Goal: Contribute content: Contribute content

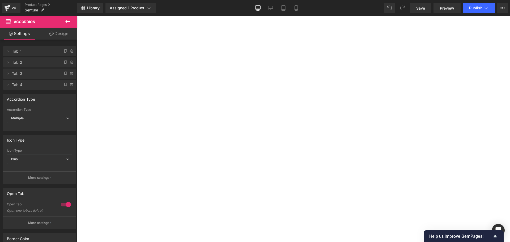
select select "American Elm"
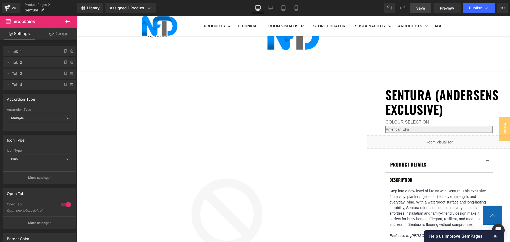
click at [423, 10] on span "Save" at bounding box center [420, 8] width 9 height 6
click at [40, 5] on link "Product Pages" at bounding box center [51, 5] width 52 height 4
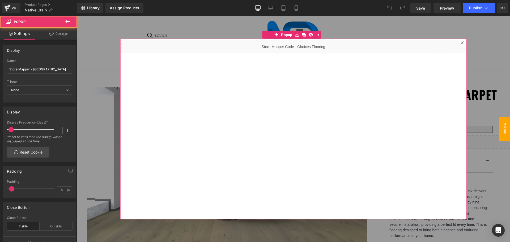
click at [459, 41] on div at bounding box center [462, 43] width 6 height 6
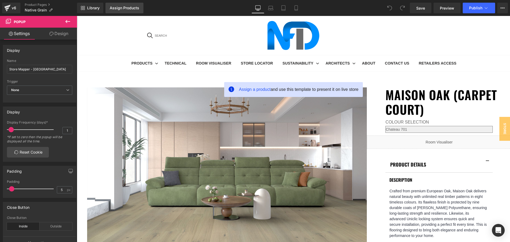
click at [116, 8] on div "Assign Products" at bounding box center [124, 8] width 29 height 4
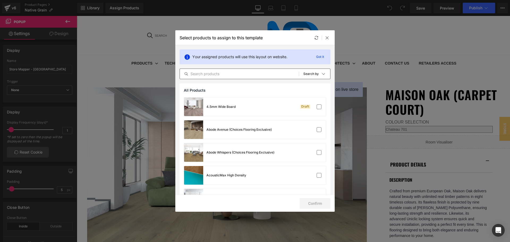
click at [247, 75] on input "text" at bounding box center [239, 74] width 119 height 6
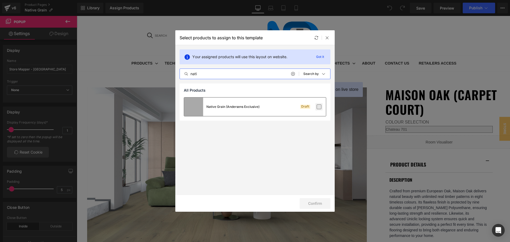
type input "nati"
click at [317, 108] on label at bounding box center [318, 106] width 5 height 5
click at [319, 107] on input "checkbox" at bounding box center [319, 107] width 0 height 0
click at [312, 204] on button "Confirm" at bounding box center [314, 203] width 31 height 11
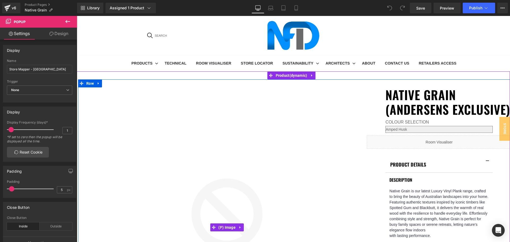
scroll to position [27, 0]
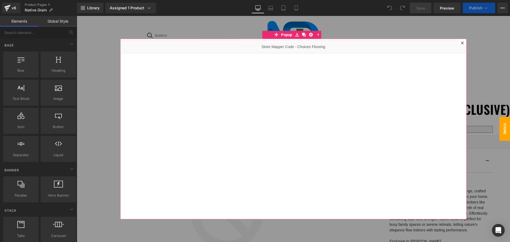
click at [461, 41] on icon at bounding box center [462, 42] width 3 height 3
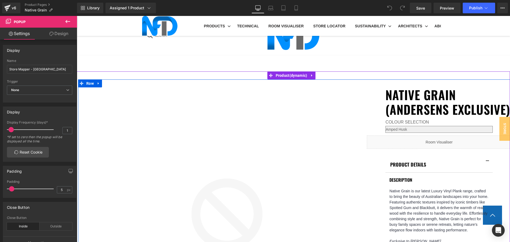
scroll to position [265, 0]
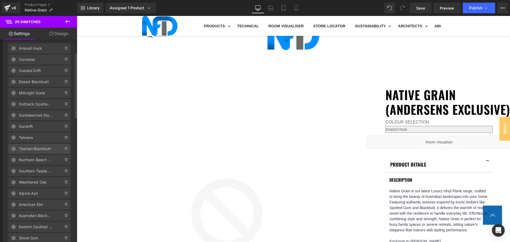
scroll to position [80, 0]
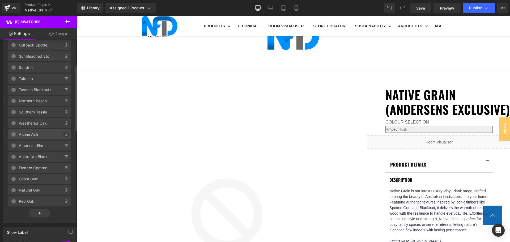
click at [64, 134] on icon at bounding box center [66, 134] width 4 height 4
click at [66, 100] on icon at bounding box center [66, 99] width 1 height 1
click at [64, 100] on button "Delete" at bounding box center [60, 101] width 17 height 7
click at [66, 100] on icon at bounding box center [66, 99] width 1 height 1
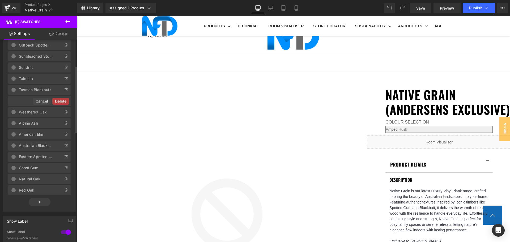
click at [64, 100] on button "Delete" at bounding box center [60, 101] width 17 height 7
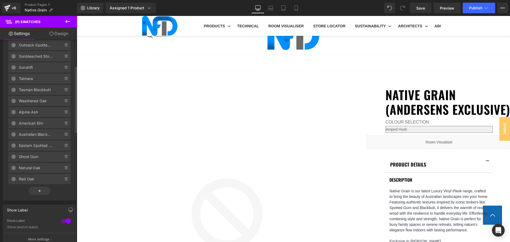
click at [66, 100] on icon at bounding box center [66, 99] width 1 height 1
click at [64, 100] on button "Delete" at bounding box center [60, 101] width 17 height 7
click at [66, 100] on icon at bounding box center [66, 99] width 1 height 1
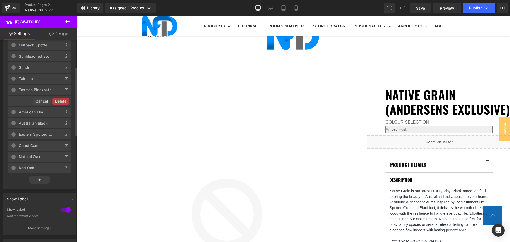
click at [64, 100] on button "Delete" at bounding box center [60, 101] width 17 height 7
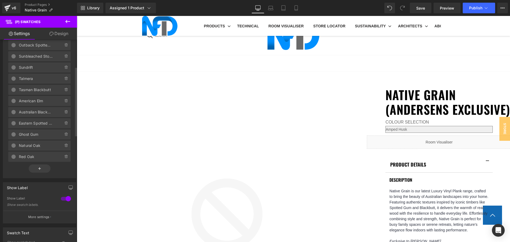
click at [66, 100] on icon at bounding box center [66, 99] width 1 height 1
click at [64, 100] on button "Delete" at bounding box center [60, 101] width 17 height 7
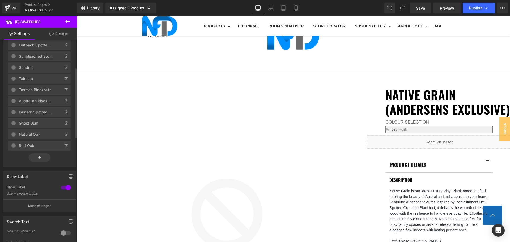
click at [66, 100] on icon at bounding box center [66, 99] width 1 height 1
click at [64, 100] on button "Delete" at bounding box center [60, 101] width 17 height 7
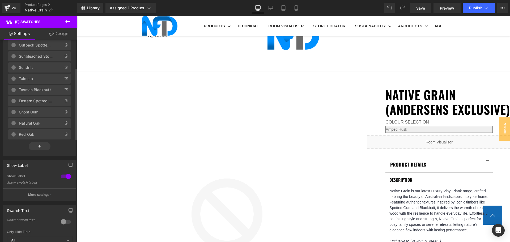
click at [66, 100] on icon at bounding box center [66, 99] width 1 height 1
click at [64, 100] on button "Delete" at bounding box center [60, 101] width 17 height 7
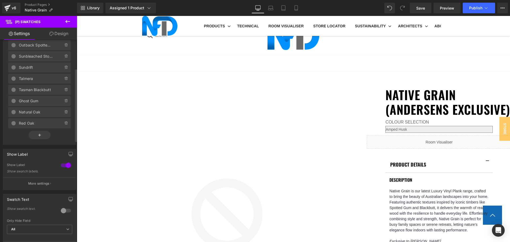
click at [66, 100] on icon at bounding box center [66, 99] width 1 height 1
click at [64, 100] on button "Delete" at bounding box center [60, 101] width 17 height 7
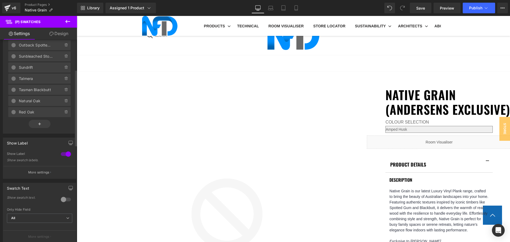
click at [66, 100] on icon at bounding box center [66, 99] width 1 height 1
click at [64, 100] on button "Delete" at bounding box center [60, 101] width 17 height 7
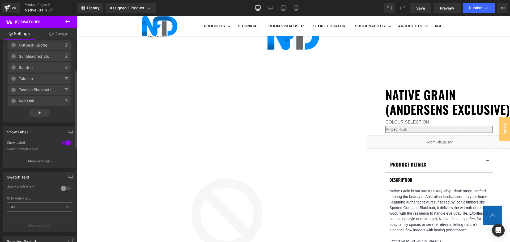
click at [66, 100] on icon at bounding box center [66, 99] width 1 height 1
click at [64, 100] on button "Delete" at bounding box center [60, 101] width 17 height 7
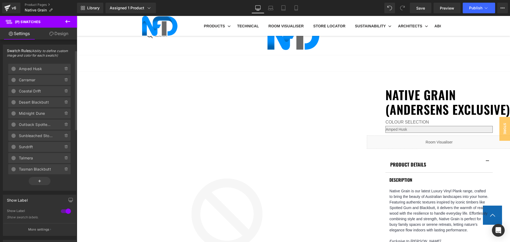
scroll to position [0, 0]
click at [36, 71] on span "Amped Husk" at bounding box center [36, 69] width 34 height 10
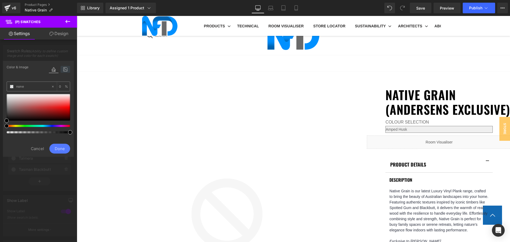
click at [65, 69] on icon at bounding box center [66, 69] width 10 height 7
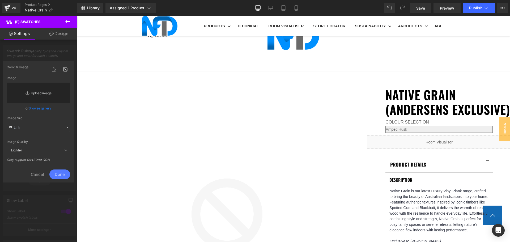
click at [47, 95] on link "Replace Image" at bounding box center [38, 93] width 63 height 20
type input "C:\fakepath\Native Grain_Amped Husk.jpg"
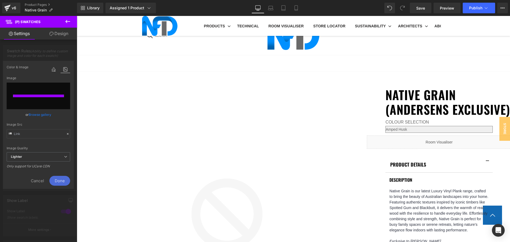
type input "[URL][DOMAIN_NAME]"
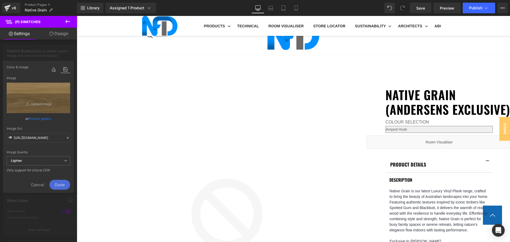
click at [57, 183] on span "Done" at bounding box center [59, 185] width 21 height 10
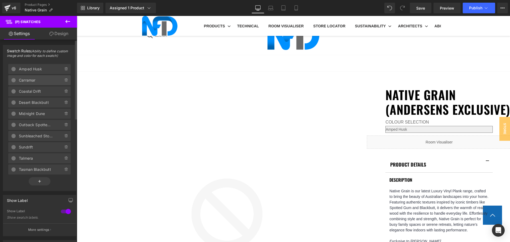
click at [34, 80] on span "Carramar" at bounding box center [36, 80] width 34 height 10
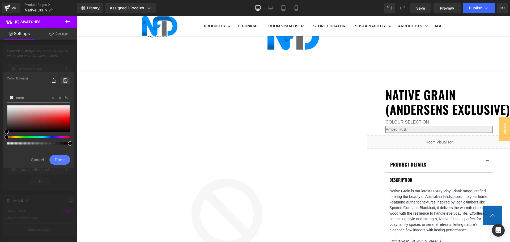
click at [63, 81] on icon at bounding box center [66, 80] width 10 height 7
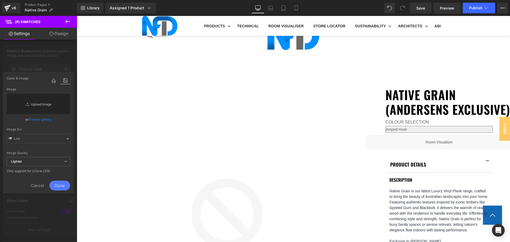
click at [51, 103] on link "Replace Image" at bounding box center [38, 104] width 63 height 20
type input "C:\fakepath\Native Grain_Carramar.jpg"
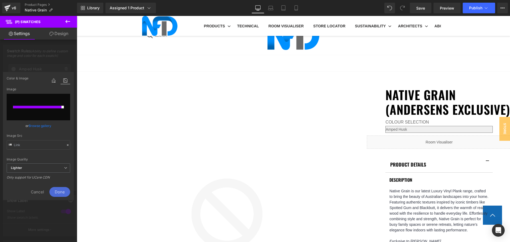
type input "[URL][DOMAIN_NAME]"
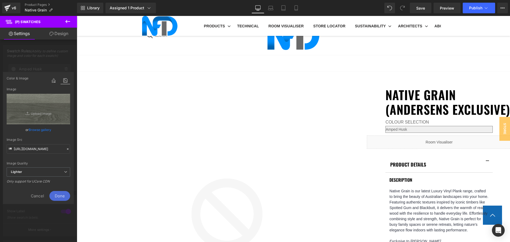
click at [61, 194] on span "Done" at bounding box center [59, 196] width 21 height 10
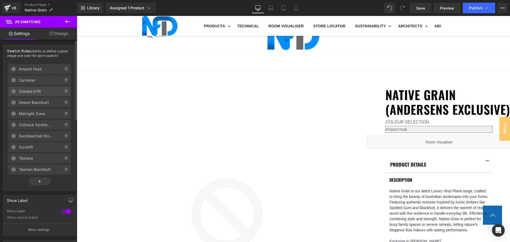
click at [37, 88] on span "Coastal Drift" at bounding box center [36, 91] width 34 height 10
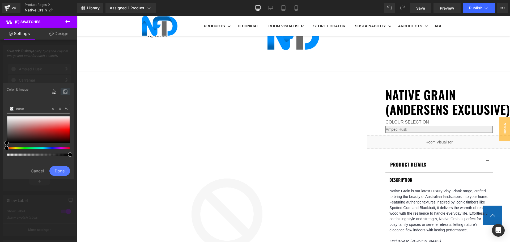
click at [64, 92] on icon at bounding box center [66, 91] width 10 height 7
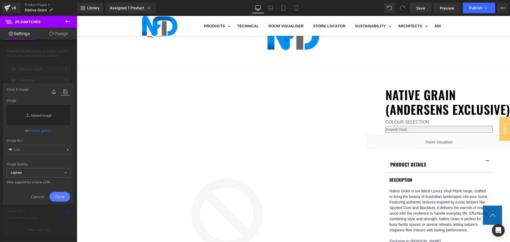
click at [57, 113] on link "Replace Image" at bounding box center [38, 115] width 63 height 20
type input "C:\fakepath\Native Grain_Coastal Drift.jpg"
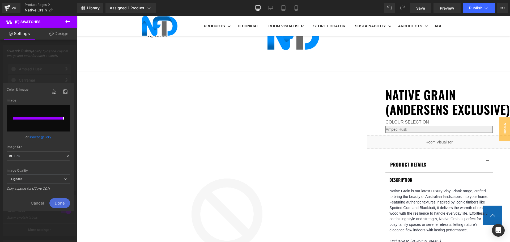
type input "[URL][DOMAIN_NAME]"
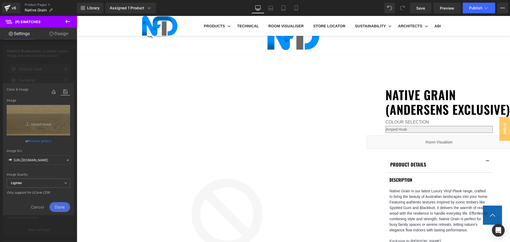
click at [58, 208] on span "Done" at bounding box center [59, 207] width 21 height 10
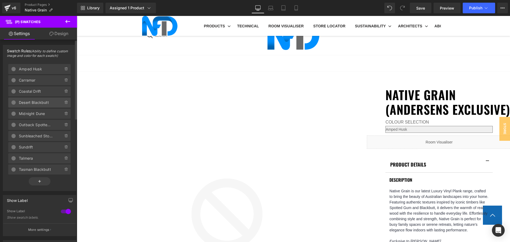
click at [43, 102] on span "Desert Blackbutt" at bounding box center [36, 102] width 34 height 10
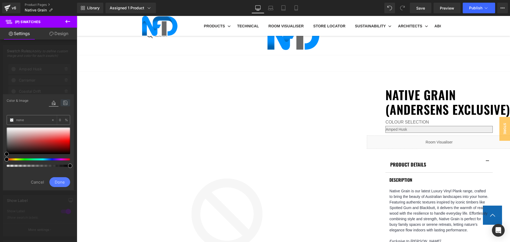
click at [64, 103] on icon at bounding box center [66, 102] width 10 height 7
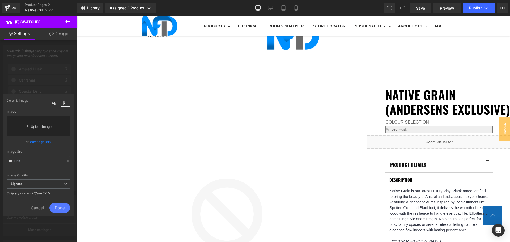
click at [54, 121] on link "Replace Image" at bounding box center [38, 126] width 63 height 20
type input "C:\fakepath\Native Grain_Desert Blackbutt.jpg"
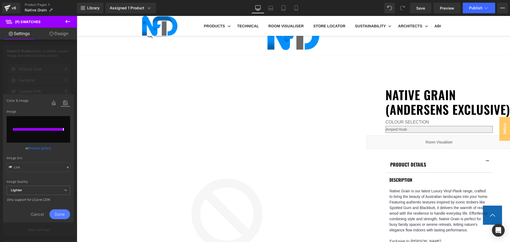
type input "[URL][DOMAIN_NAME]"
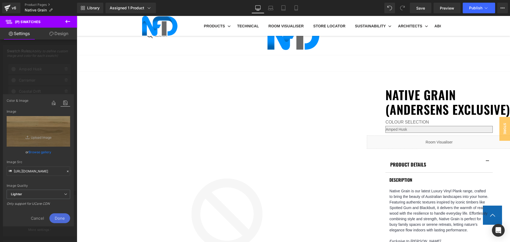
click at [56, 217] on span "Done" at bounding box center [59, 218] width 21 height 10
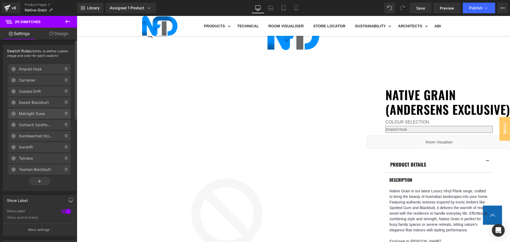
click at [41, 115] on span "Midnight Dune" at bounding box center [36, 114] width 34 height 10
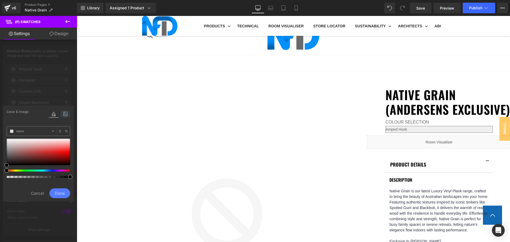
click at [67, 112] on icon at bounding box center [66, 113] width 10 height 7
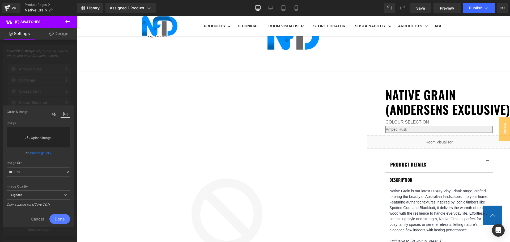
click at [58, 137] on link "Replace Image" at bounding box center [38, 137] width 63 height 20
type input "C:\fakepath\Native Grain_Midnight Dune.jpg"
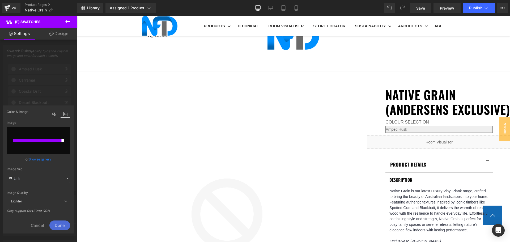
type input "[URL][DOMAIN_NAME]"
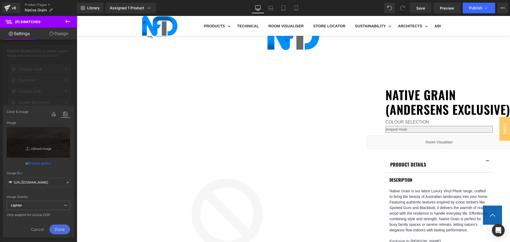
click at [59, 228] on span "Done" at bounding box center [59, 229] width 21 height 10
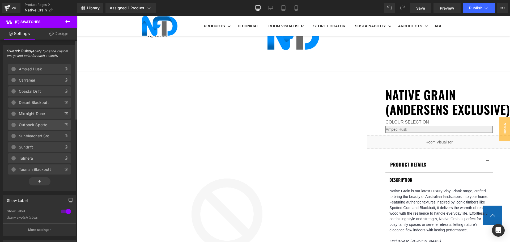
click at [43, 126] on span "Outback Spotted Gum" at bounding box center [36, 125] width 34 height 10
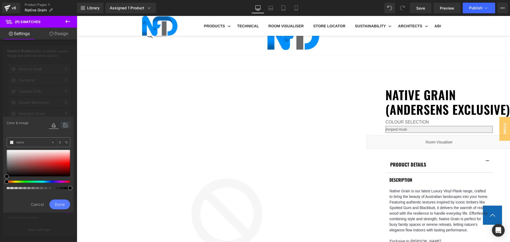
click at [66, 125] on icon at bounding box center [66, 125] width 10 height 7
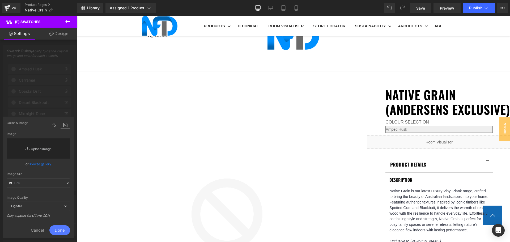
click at [53, 145] on link "Replace Image" at bounding box center [38, 148] width 63 height 20
type input "C:\fakepath\Native Grain - Outback Spotted Gum -2.png"
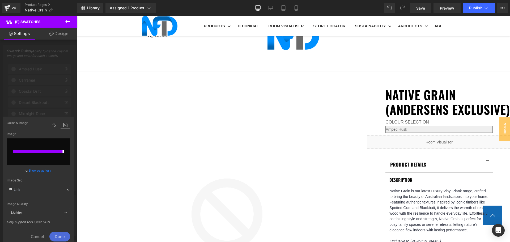
type input "[URL][DOMAIN_NAME]"
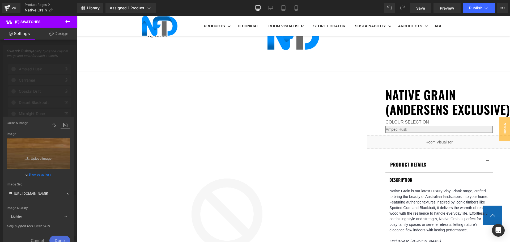
click at [60, 236] on span "Done" at bounding box center [59, 240] width 21 height 10
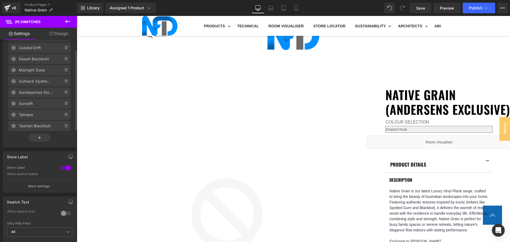
scroll to position [53, 0]
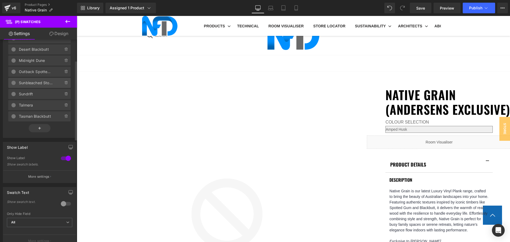
click at [38, 83] on span "Sunbleached Stone" at bounding box center [36, 83] width 34 height 10
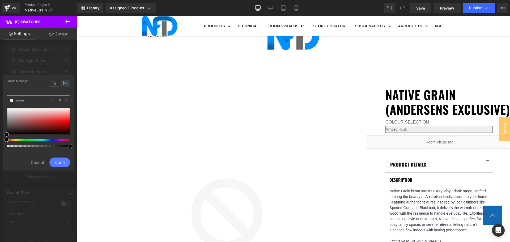
click at [65, 81] on icon at bounding box center [66, 83] width 10 height 7
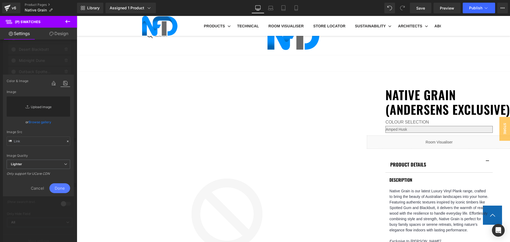
click at [46, 106] on link "Replace Image" at bounding box center [38, 106] width 63 height 20
type input "C:\fakepath\Native Grain_Sunbleached Stone.jpg"
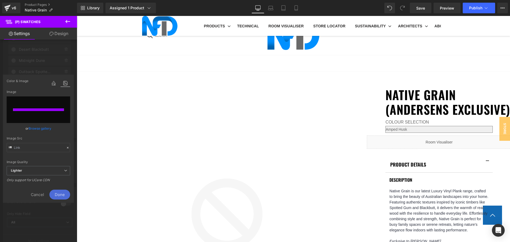
type input "[URL][DOMAIN_NAME]"
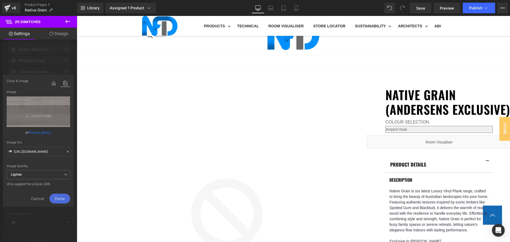
click at [58, 197] on span "Done" at bounding box center [59, 199] width 21 height 10
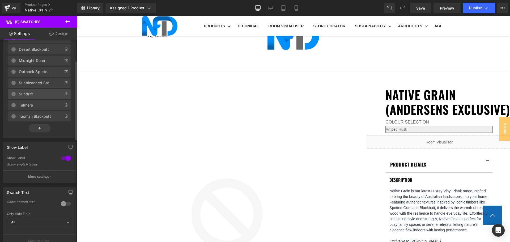
click at [43, 95] on span "Sundrift" at bounding box center [36, 94] width 34 height 10
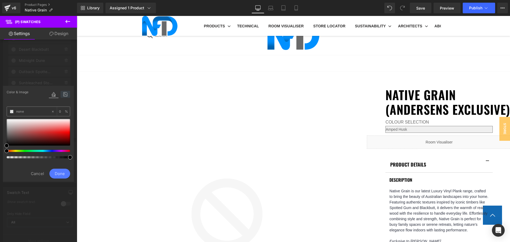
click at [66, 97] on icon at bounding box center [66, 94] width 10 height 7
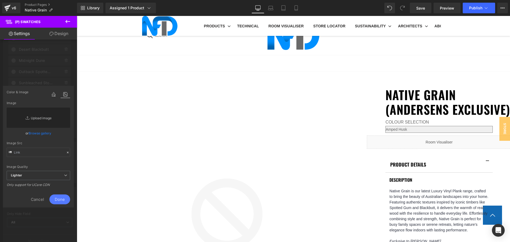
click at [55, 117] on link "Replace Image" at bounding box center [38, 118] width 63 height 20
type input "C:\fakepath\Native Grain_Sundrift.jpg"
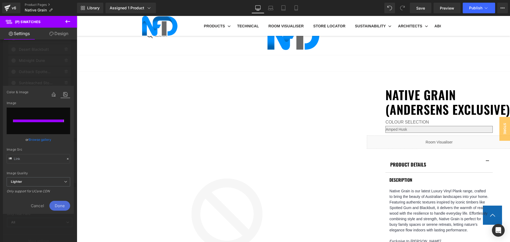
type input "[URL][DOMAIN_NAME]"
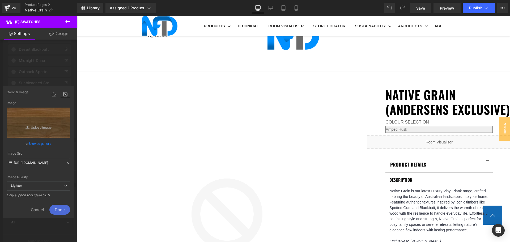
click at [55, 208] on span "Done" at bounding box center [59, 210] width 21 height 10
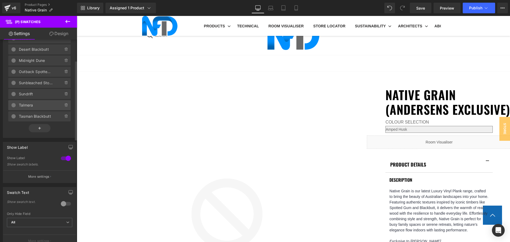
click at [34, 105] on span "Talmera" at bounding box center [36, 105] width 34 height 10
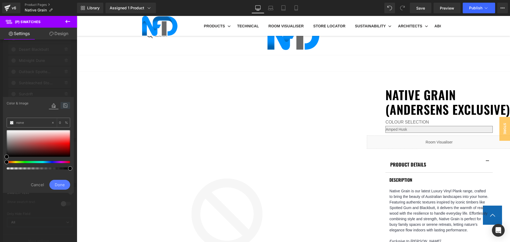
click at [67, 103] on icon at bounding box center [66, 105] width 10 height 7
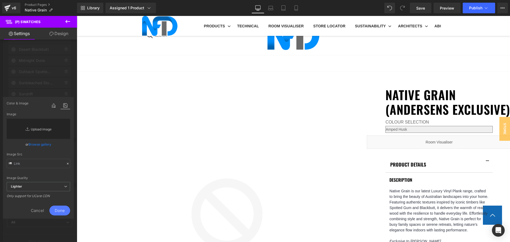
click at [62, 122] on link "Replace Image" at bounding box center [38, 129] width 63 height 20
type input "C:\fakepath\Native Grain_Talmera.jpg"
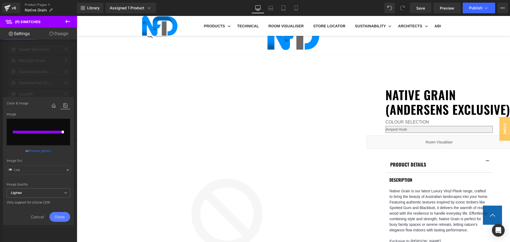
type input "[URL][DOMAIN_NAME]"
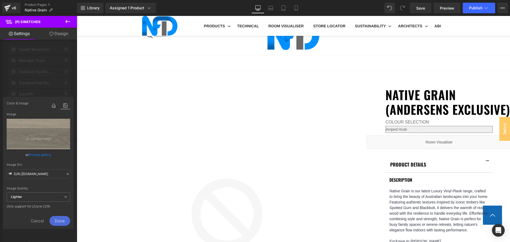
click at [61, 220] on span "Done" at bounding box center [59, 221] width 21 height 10
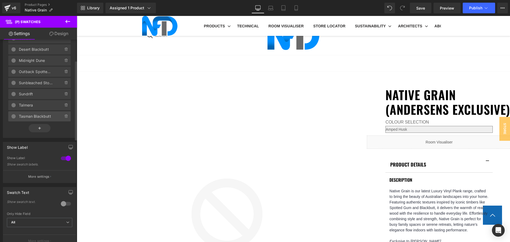
click at [49, 114] on span "Tasman Blackbutt" at bounding box center [36, 116] width 34 height 10
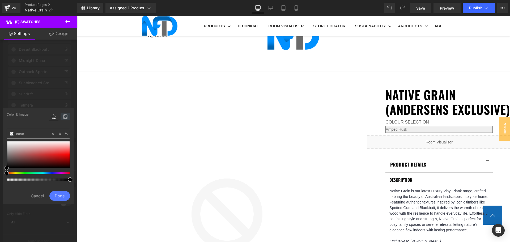
click at [63, 117] on icon at bounding box center [66, 116] width 10 height 7
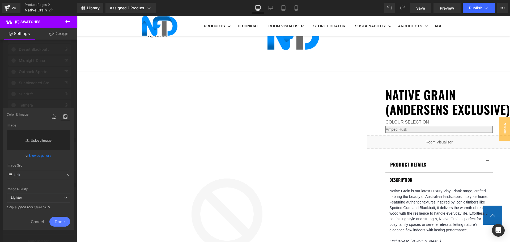
click at [47, 134] on link "Replace Image" at bounding box center [38, 140] width 63 height 20
type input "C:\fakepath\Native Grain_Tasman Blackbutt-3.jpg"
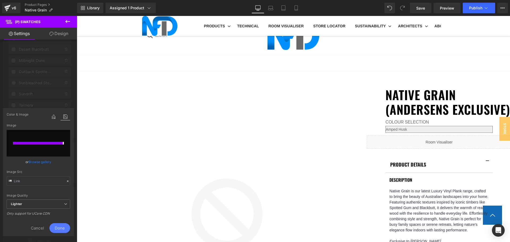
type input "[URL][DOMAIN_NAME]"
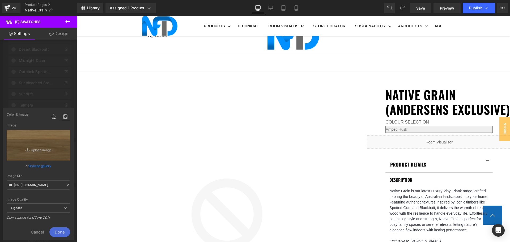
click at [64, 232] on span "Done" at bounding box center [59, 232] width 21 height 10
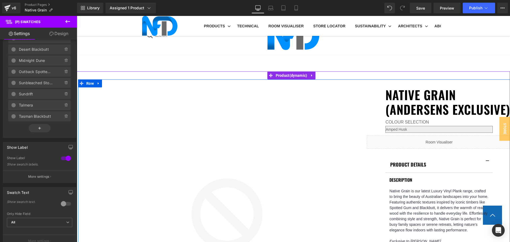
scroll to position [212, 0]
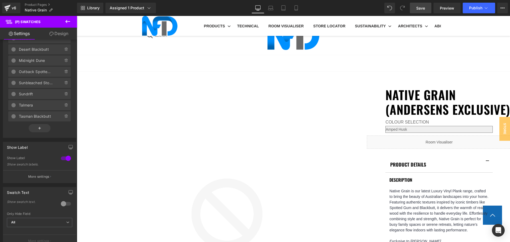
click at [414, 9] on link "Save" at bounding box center [421, 8] width 22 height 11
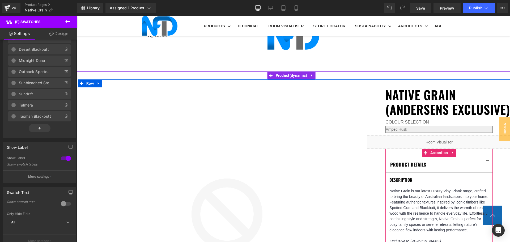
scroll to position [292, 0]
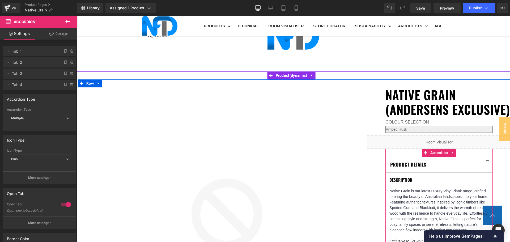
scroll to position [345, 0]
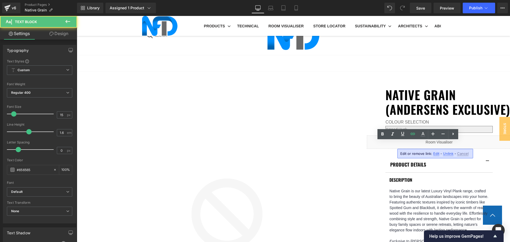
click at [437, 154] on span "Edit" at bounding box center [436, 153] width 6 height 5
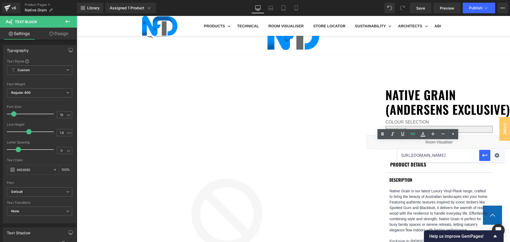
click at [433, 156] on input "[URL][DOMAIN_NAME]" at bounding box center [438, 155] width 82 height 13
paste input "[URL][DOMAIN_NAME]"
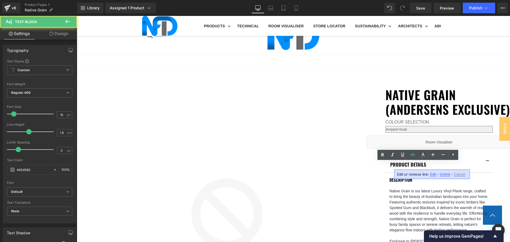
click at [431, 175] on span "Edit" at bounding box center [433, 174] width 6 height 5
type input "[URL][DOMAIN_NAME]"
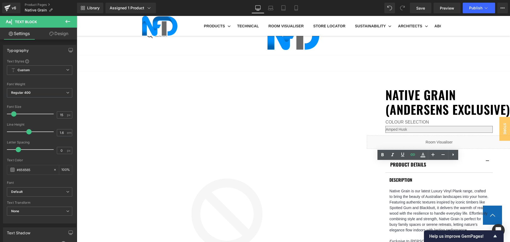
scroll to position [0, 122]
click at [431, 175] on input "[URL][DOMAIN_NAME]" at bounding box center [438, 175] width 82 height 13
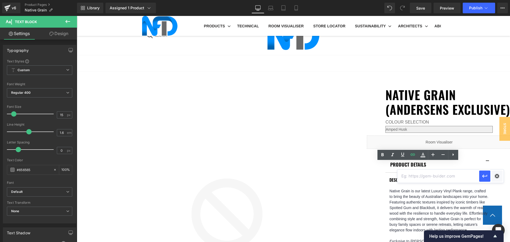
paste input "[URL][DOMAIN_NAME]"
type input "[URL][DOMAIN_NAME]"
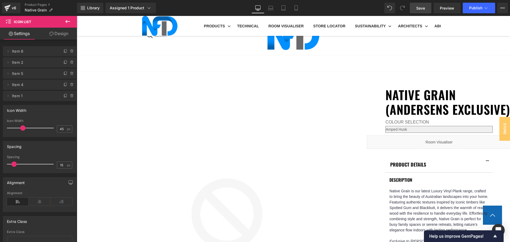
click at [422, 7] on span "Save" at bounding box center [420, 8] width 9 height 6
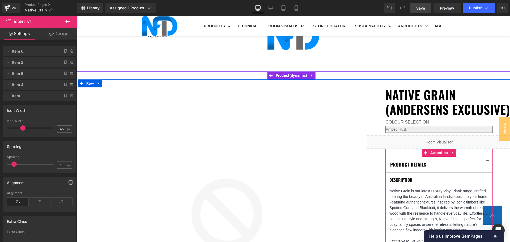
scroll to position [425, 0]
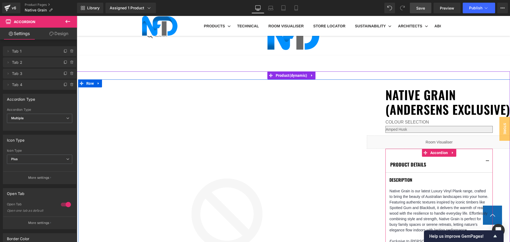
scroll to position [478, 0]
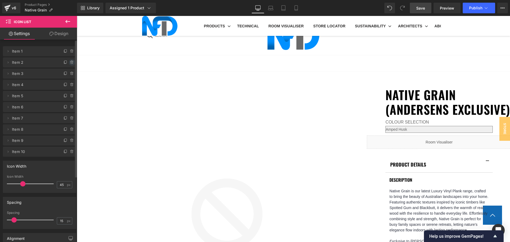
click at [69, 64] on span at bounding box center [72, 62] width 6 height 6
click at [67, 64] on button "Delete" at bounding box center [66, 62] width 17 height 7
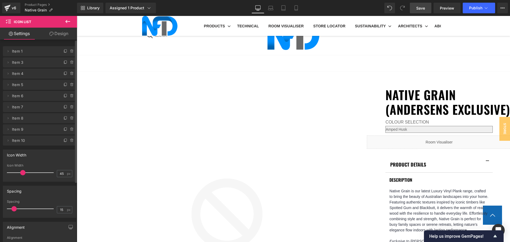
click at [69, 64] on span at bounding box center [72, 62] width 6 height 6
click at [67, 64] on button "Delete" at bounding box center [66, 62] width 17 height 7
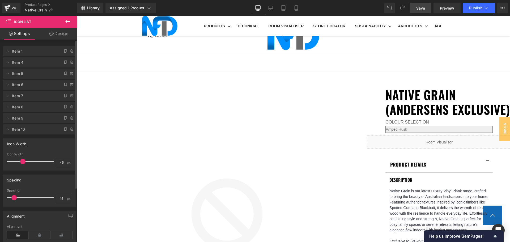
click at [69, 64] on span at bounding box center [72, 62] width 6 height 6
click at [67, 64] on button "Delete" at bounding box center [66, 62] width 17 height 7
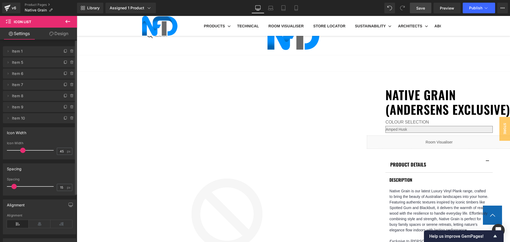
click at [69, 64] on span at bounding box center [72, 62] width 6 height 6
click at [67, 64] on button "Delete" at bounding box center [66, 62] width 17 height 7
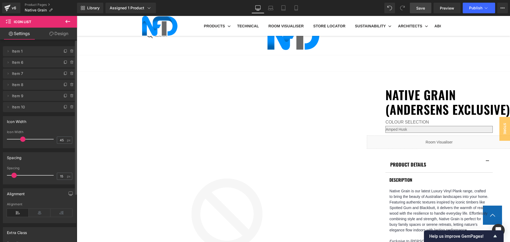
click at [69, 64] on span at bounding box center [72, 62] width 6 height 6
click at [67, 64] on button "Delete" at bounding box center [66, 62] width 17 height 7
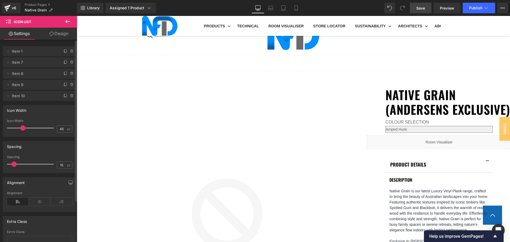
click at [69, 64] on span at bounding box center [72, 62] width 6 height 6
click at [67, 64] on button "Delete" at bounding box center [66, 62] width 17 height 7
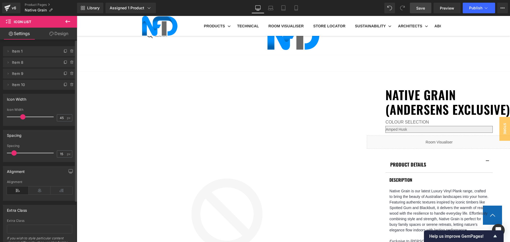
click at [69, 64] on span at bounding box center [72, 62] width 6 height 6
click at [67, 64] on button "Delete" at bounding box center [67, 62] width 17 height 7
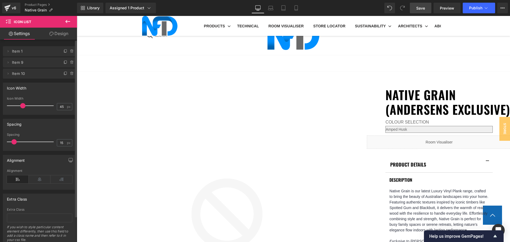
click at [69, 64] on span at bounding box center [72, 62] width 6 height 6
click at [67, 64] on button "Delete" at bounding box center [66, 62] width 17 height 7
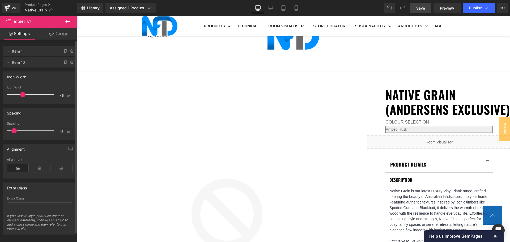
click at [69, 64] on span at bounding box center [72, 62] width 6 height 6
click at [67, 64] on button "Delete" at bounding box center [66, 62] width 17 height 7
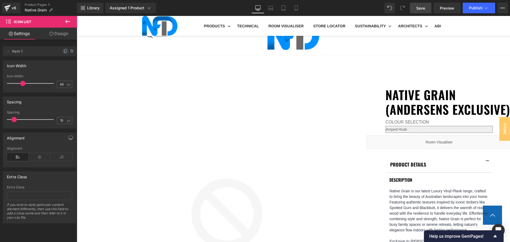
click at [64, 52] on icon at bounding box center [65, 51] width 2 height 2
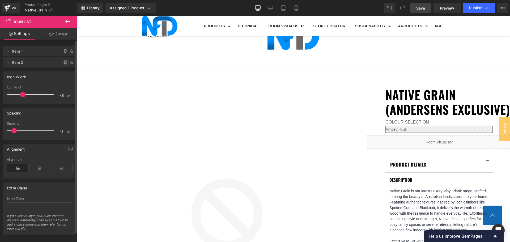
click at [64, 60] on span at bounding box center [65, 62] width 6 height 6
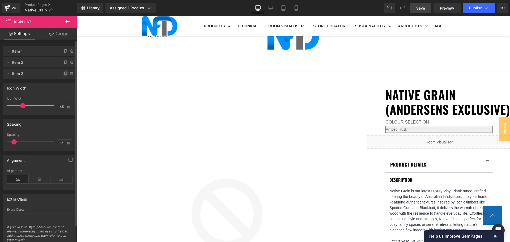
click at [64, 73] on icon at bounding box center [65, 73] width 4 height 4
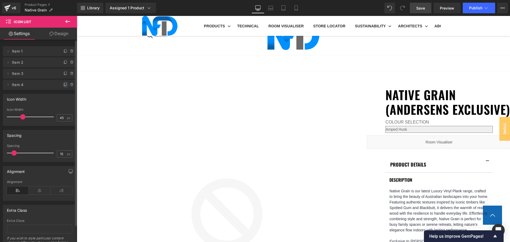
click at [64, 86] on icon at bounding box center [65, 85] width 4 height 4
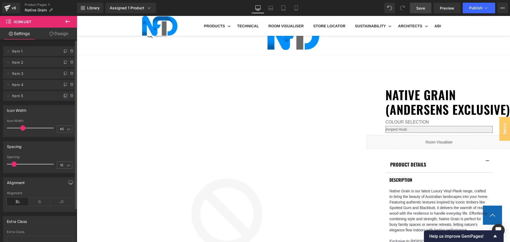
click at [64, 96] on icon at bounding box center [65, 96] width 4 height 4
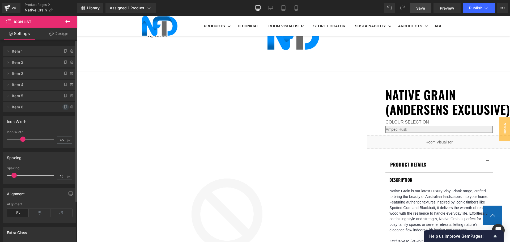
click at [63, 109] on span at bounding box center [65, 107] width 6 height 6
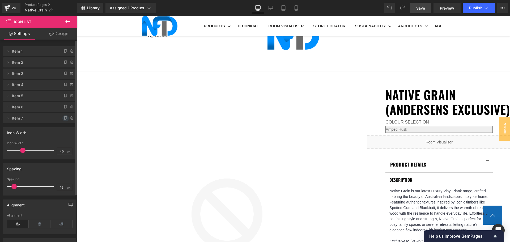
click at [64, 118] on icon at bounding box center [65, 118] width 4 height 4
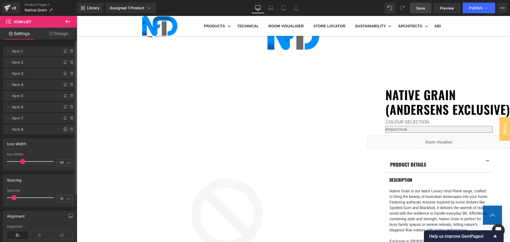
click at [63, 129] on icon at bounding box center [65, 129] width 4 height 4
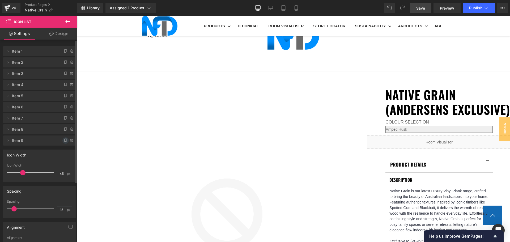
click at [63, 140] on icon at bounding box center [65, 140] width 4 height 4
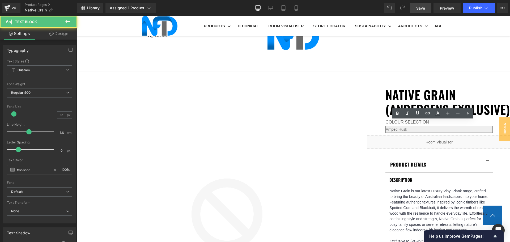
click at [427, 115] on icon at bounding box center [427, 113] width 6 height 6
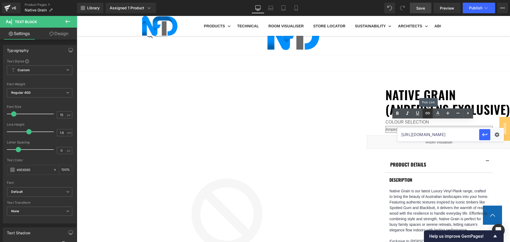
scroll to position [0, 0]
click at [427, 136] on input "[URL][DOMAIN_NAME]" at bounding box center [438, 134] width 82 height 13
paste input "[URL][DOMAIN_NAME]"
type input "[URL][DOMAIN_NAME]"
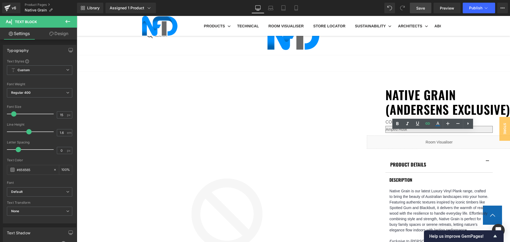
click at [427, 124] on icon at bounding box center [427, 123] width 6 height 6
click at [465, 146] on input "[URL][DOMAIN_NAME]" at bounding box center [438, 144] width 82 height 13
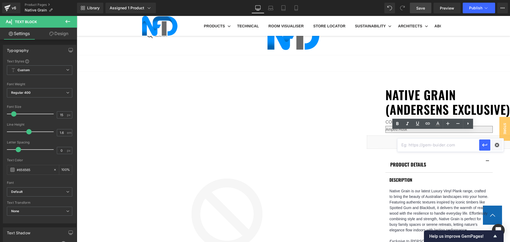
paste input "[URL][DOMAIN_NAME]"
type input "[URL][DOMAIN_NAME]"
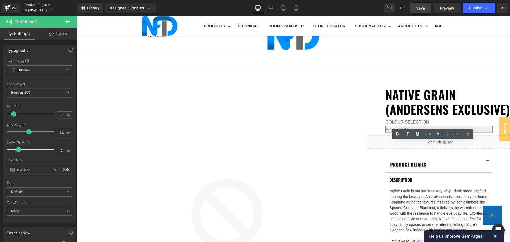
click at [431, 131] on link at bounding box center [427, 134] width 10 height 10
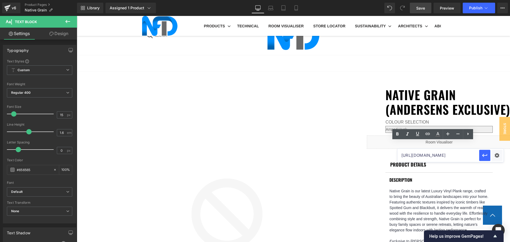
click at [436, 156] on input "[URL][DOMAIN_NAME]" at bounding box center [438, 155] width 82 height 13
paste input "[URL][DOMAIN_NAME]"
type input "[URL][DOMAIN_NAME]"
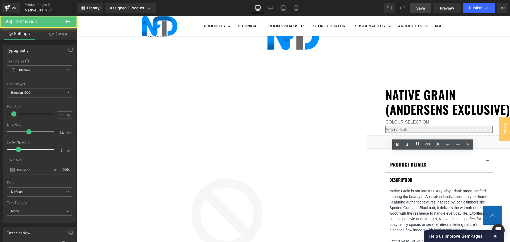
click at [429, 144] on icon at bounding box center [427, 144] width 5 height 2
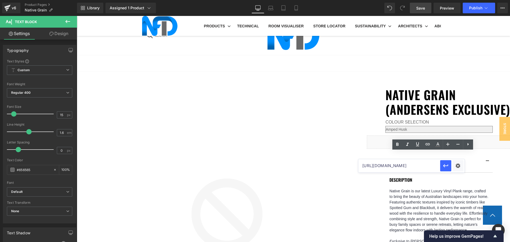
click at [427, 163] on input "[URL][DOMAIN_NAME]" at bounding box center [399, 165] width 82 height 13
paste input "[URL][DOMAIN_NAME]"
type input "[URL][DOMAIN_NAME]"
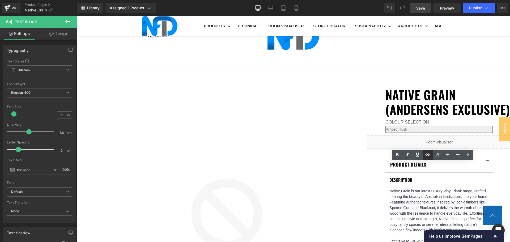
click at [428, 156] on icon at bounding box center [427, 154] width 6 height 6
click at [425, 175] on input "[URL][DOMAIN_NAME]" at bounding box center [399, 175] width 82 height 13
paste input "[URL][DOMAIN_NAME]"
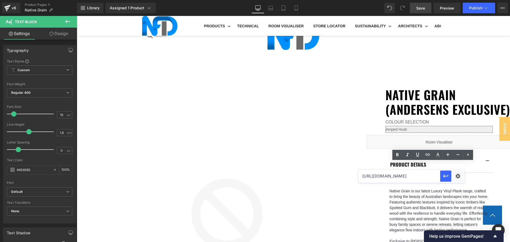
type input "[URL][DOMAIN_NAME]"
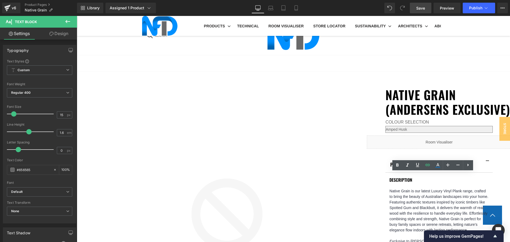
click at [430, 166] on icon at bounding box center [427, 165] width 6 height 6
click at [417, 187] on input "[URL][DOMAIN_NAME]" at bounding box center [399, 186] width 82 height 13
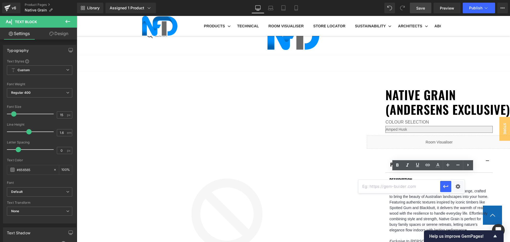
paste input "[URL][DOMAIN_NAME]"
type input "[URL][DOMAIN_NAME]"
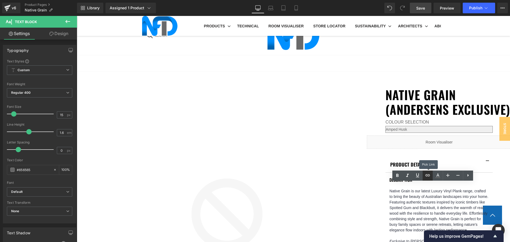
click at [428, 178] on icon at bounding box center [427, 175] width 6 height 6
click at [426, 195] on input "[URL][DOMAIN_NAME]" at bounding box center [399, 196] width 82 height 13
paste input "[URL][DOMAIN_NAME]"
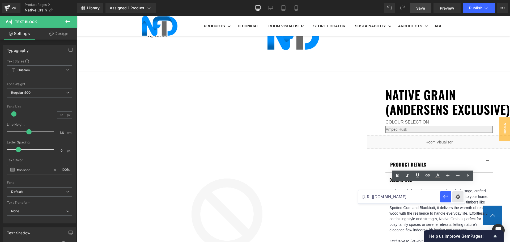
type input "[URL][DOMAIN_NAME]"
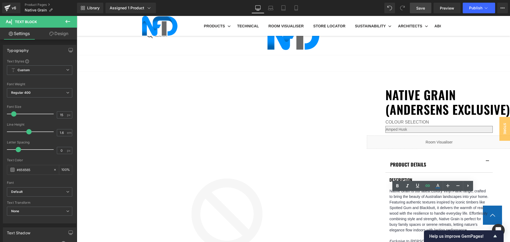
click at [431, 187] on link at bounding box center [427, 186] width 10 height 10
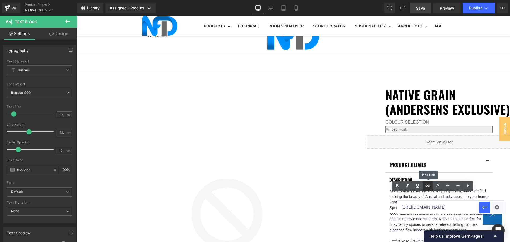
scroll to position [0, 0]
click at [436, 207] on input "[URL][DOMAIN_NAME]" at bounding box center [438, 206] width 82 height 13
paste input "[URL][DOMAIN_NAME]"
type input "[URL][DOMAIN_NAME]"
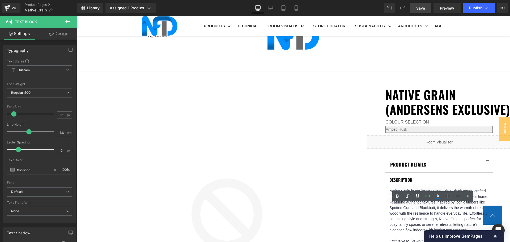
click at [428, 197] on icon at bounding box center [427, 196] width 6 height 6
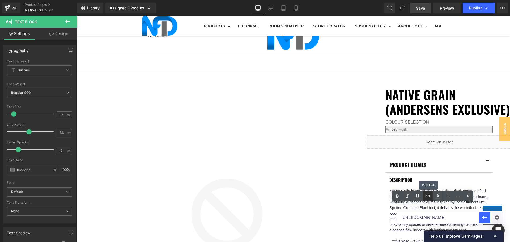
scroll to position [0, 0]
click at [432, 215] on input "[URL][DOMAIN_NAME]" at bounding box center [438, 217] width 82 height 13
paste input "[URL][DOMAIN_NAME]"
type input "[URL][DOMAIN_NAME]"
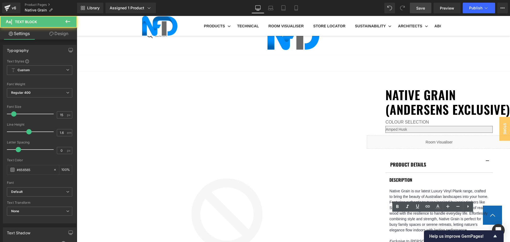
click at [429, 207] on icon at bounding box center [427, 206] width 6 height 6
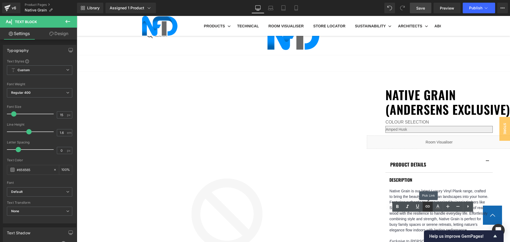
scroll to position [0, 0]
click at [425, 224] on input "[URL][DOMAIN_NAME]" at bounding box center [399, 227] width 82 height 13
paste input "[URL][DOMAIN_NAME]"
type input "[URL][DOMAIN_NAME]"
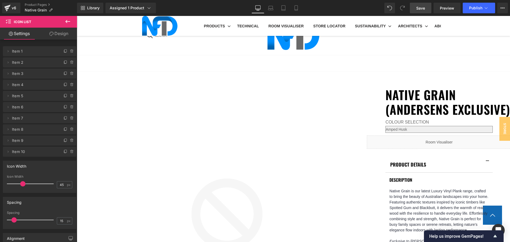
click at [422, 9] on span "Save" at bounding box center [420, 8] width 9 height 6
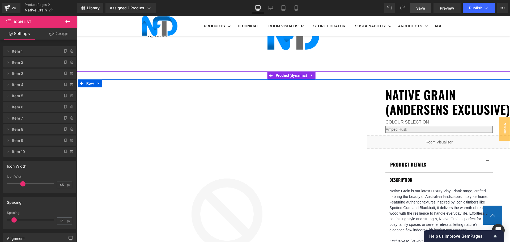
scroll to position [319, 0]
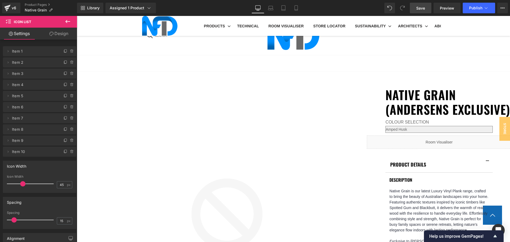
click at [426, 9] on link "Save" at bounding box center [421, 8] width 22 height 11
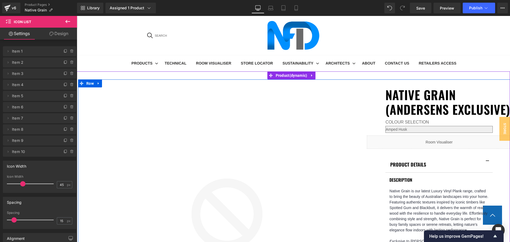
scroll to position [106, 0]
